Goal: Task Accomplishment & Management: Manage account settings

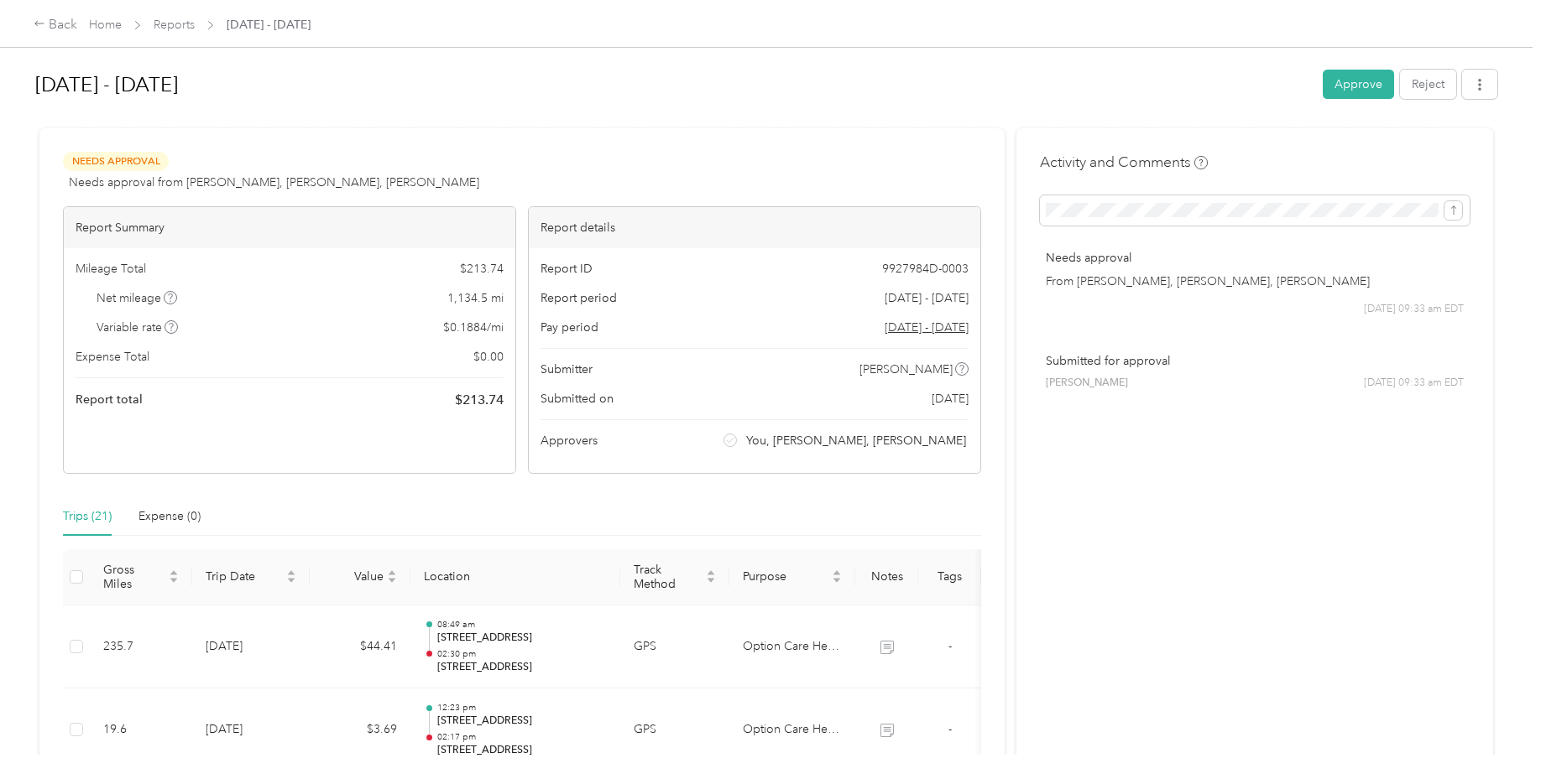
scroll to position [1405, 0]
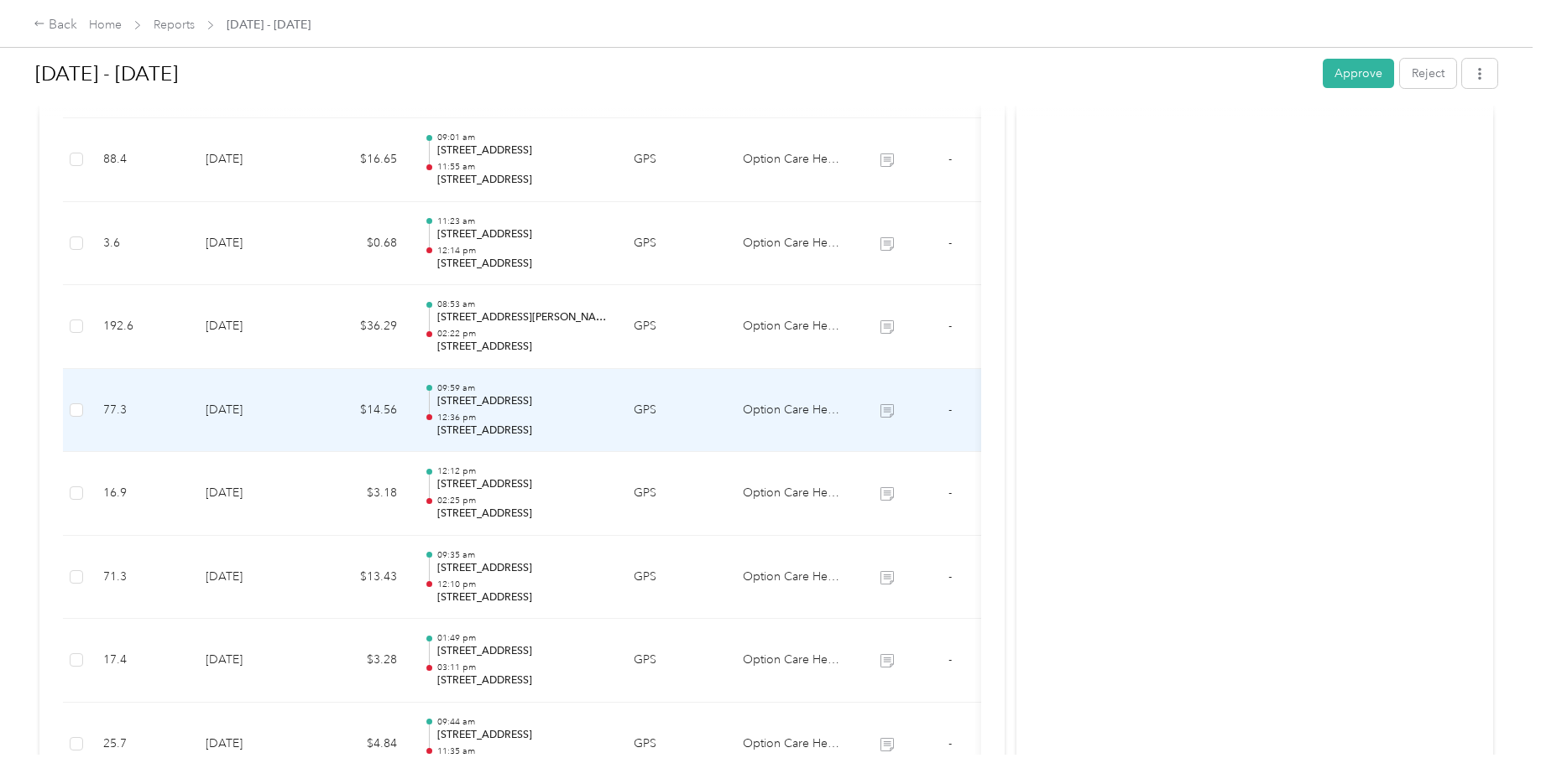
click at [885, 411] on icon at bounding box center [887, 410] width 13 height 13
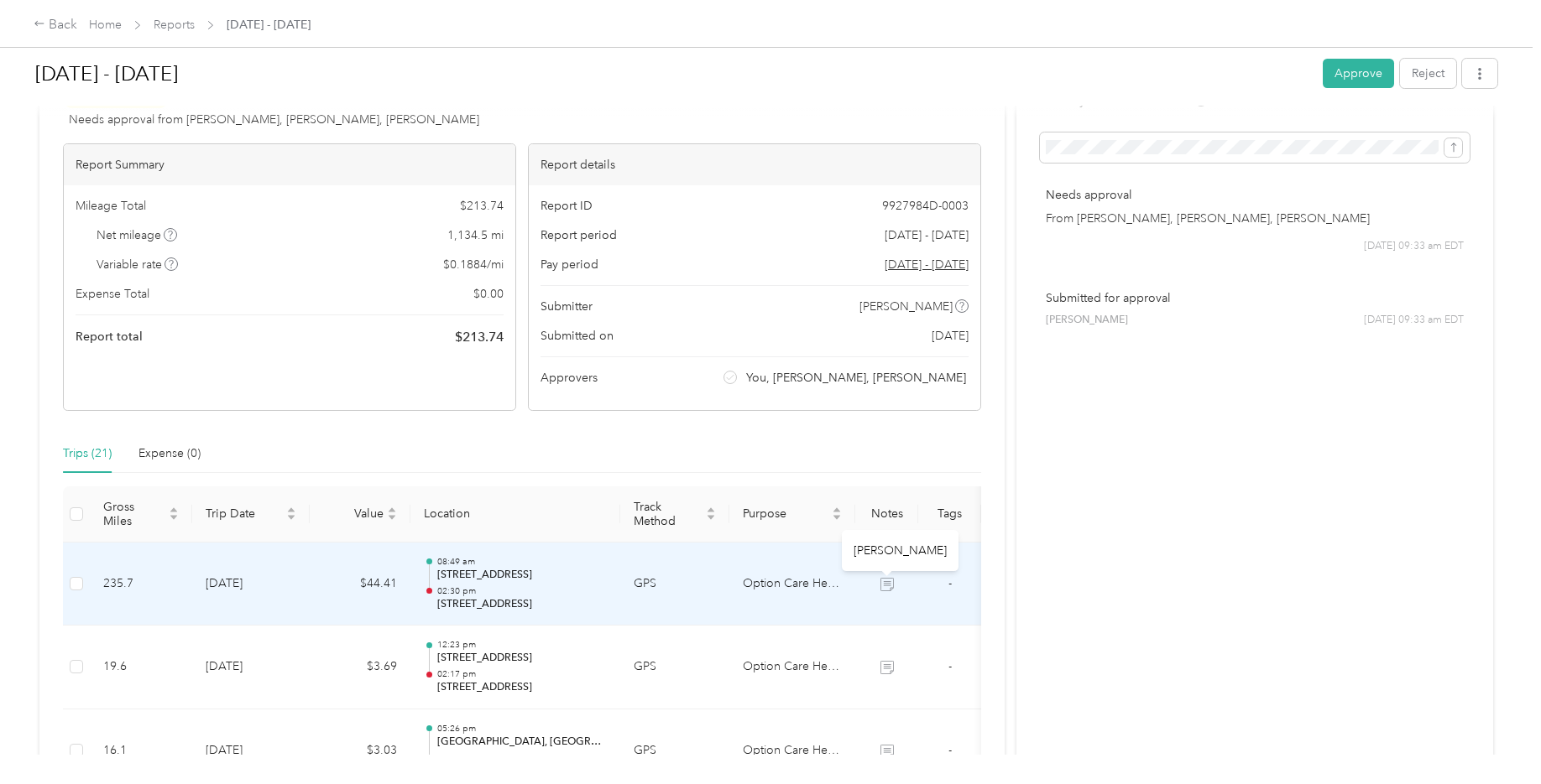
scroll to position [0, 0]
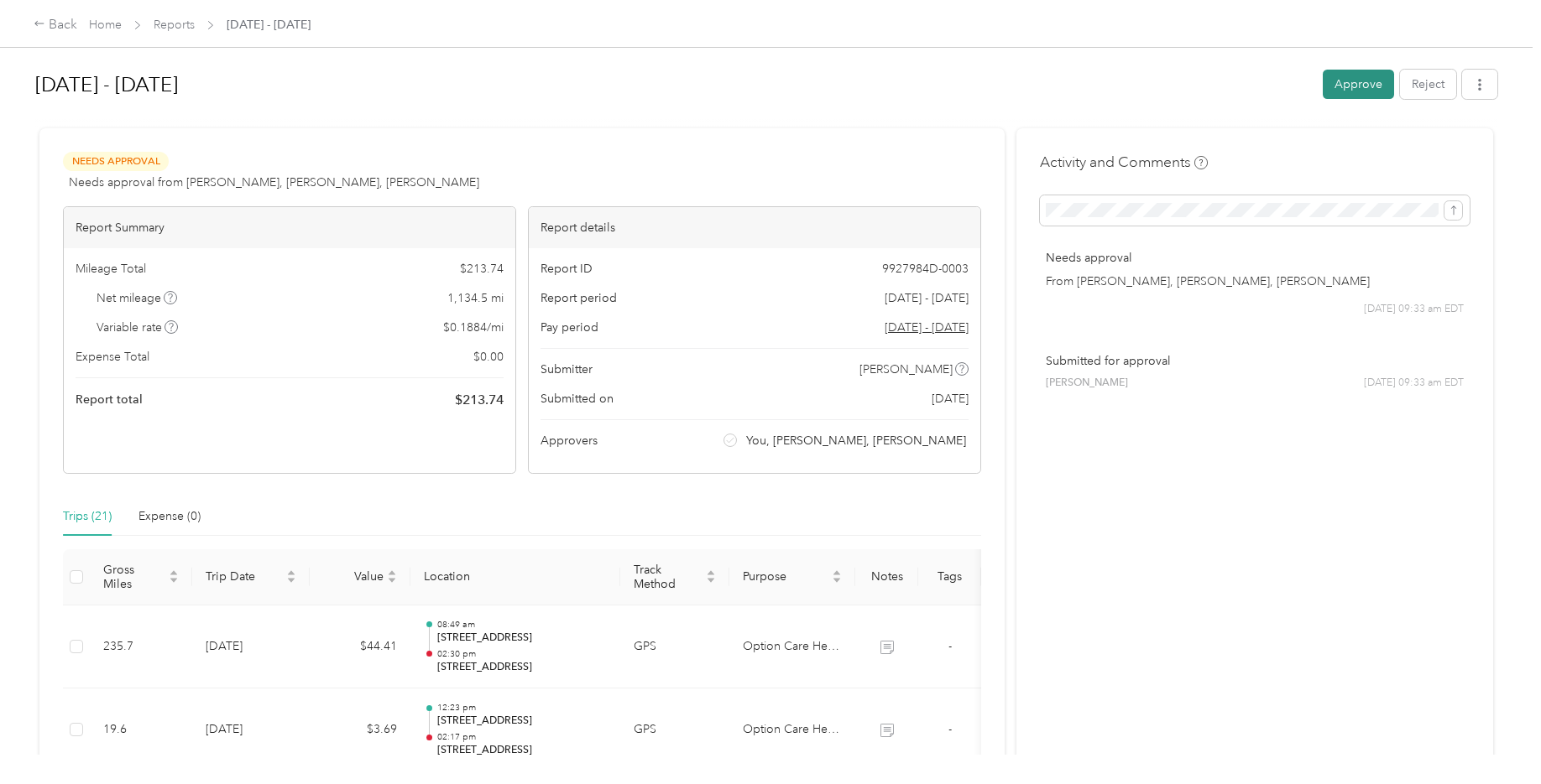
click at [1346, 85] on button "Approve" at bounding box center [1358, 84] width 72 height 30
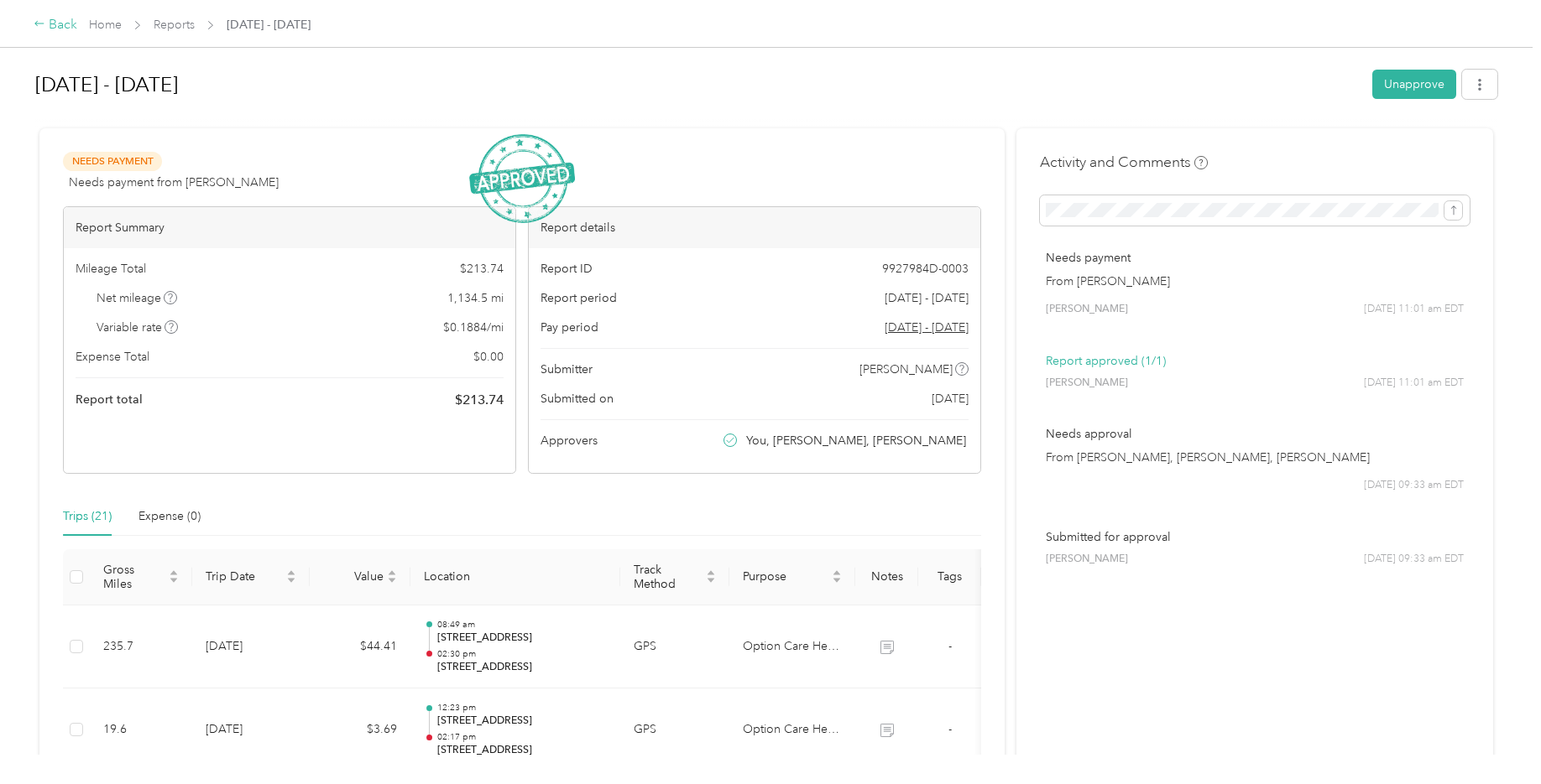
click at [67, 29] on div "Back" at bounding box center [55, 25] width 44 height 20
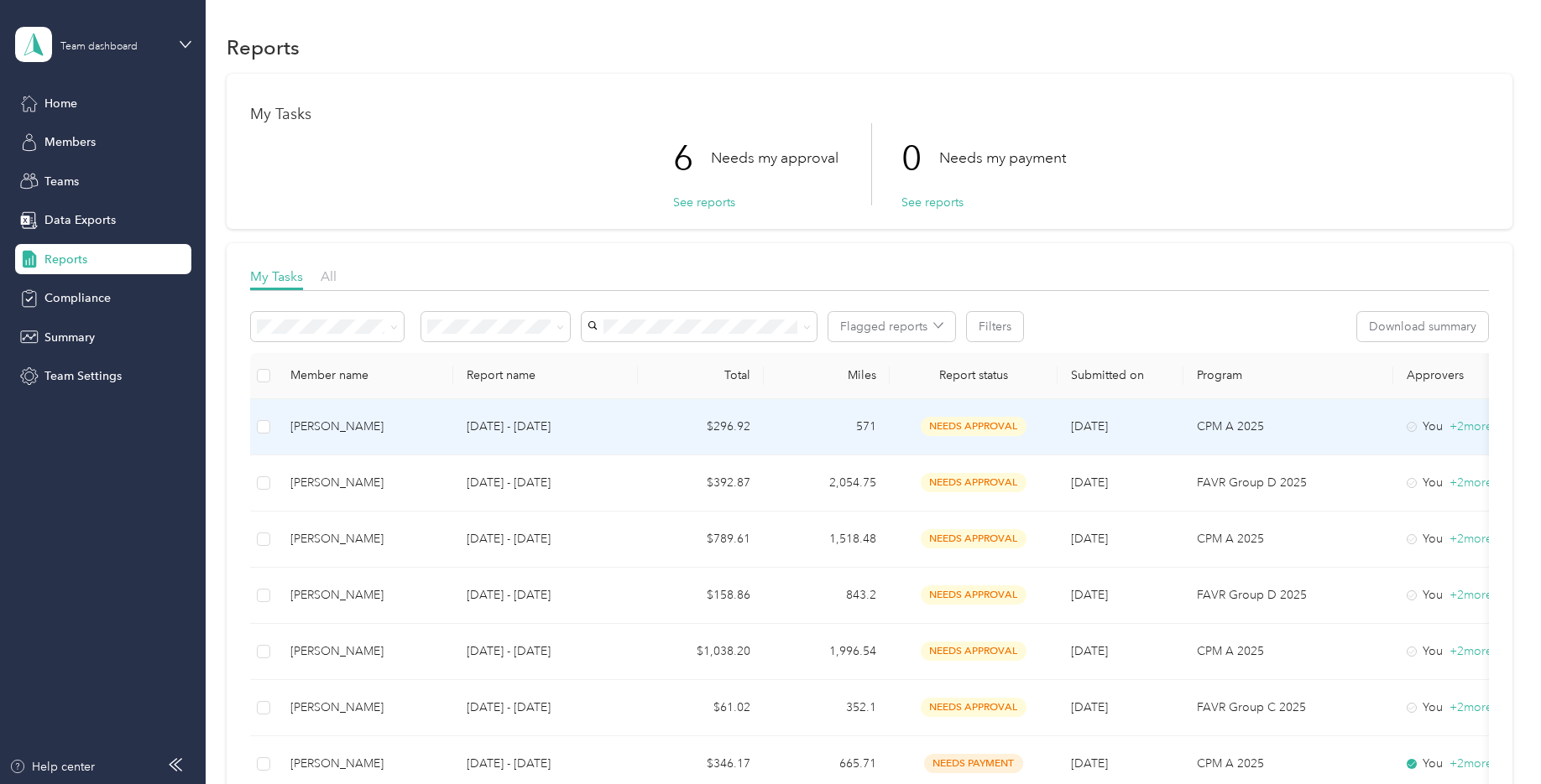
click at [964, 427] on span "needs approval" at bounding box center [974, 426] width 106 height 20
